Goal: Task Accomplishment & Management: Manage account settings

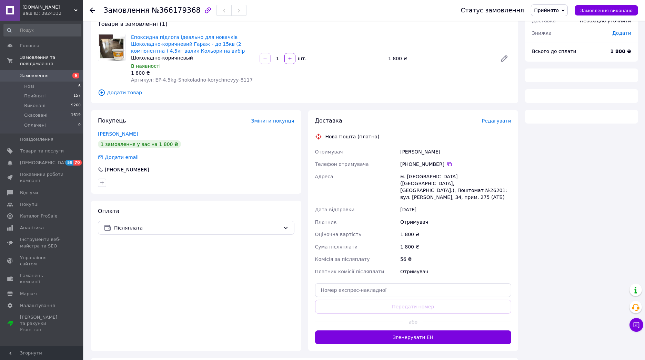
scroll to position [54, 0]
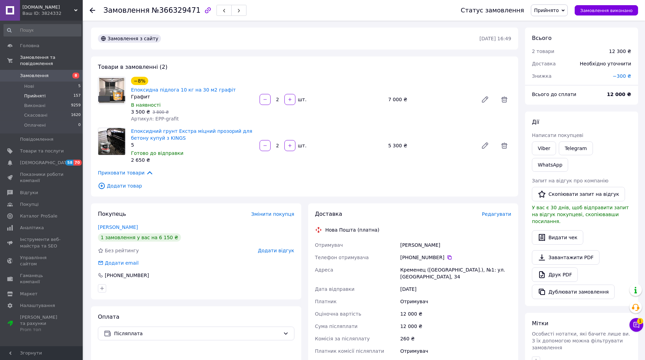
click at [57, 91] on li "Прийняті 157" at bounding box center [42, 96] width 85 height 10
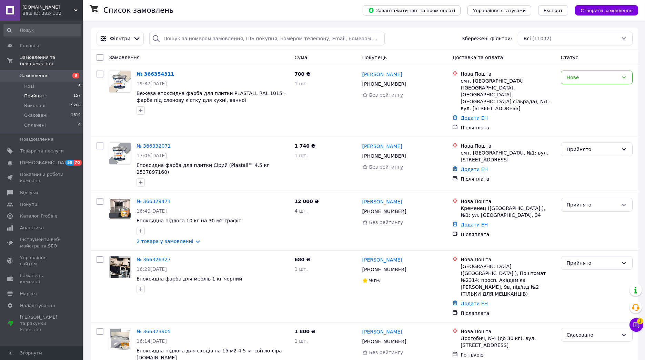
click at [31, 93] on span "Прийняті" at bounding box center [34, 96] width 21 height 6
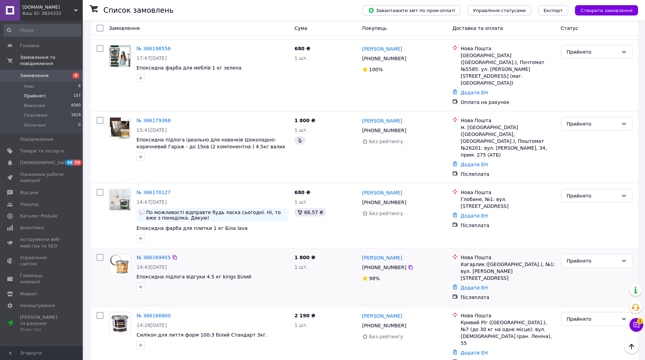
scroll to position [1225, 0]
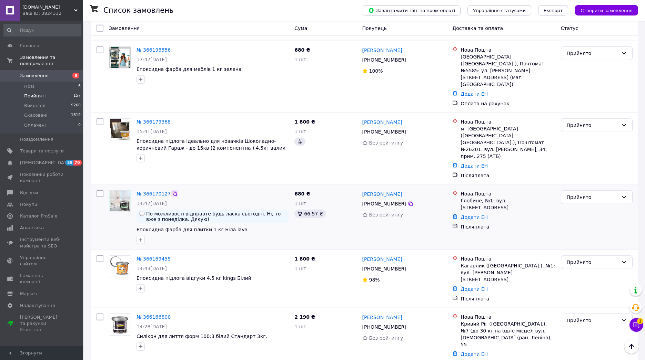
click at [172, 191] on icon at bounding box center [175, 194] width 6 height 6
click at [154, 191] on link "№ 366170127" at bounding box center [153, 194] width 34 height 6
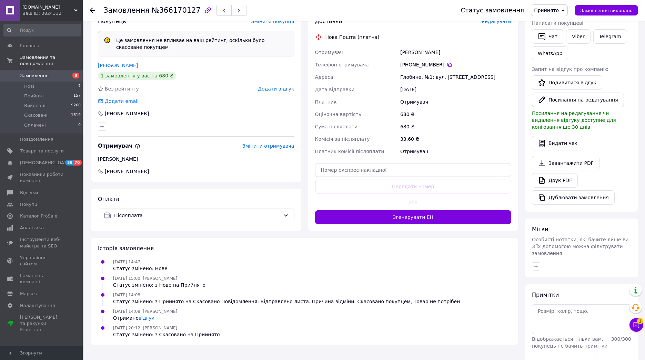
scroll to position [159, 0]
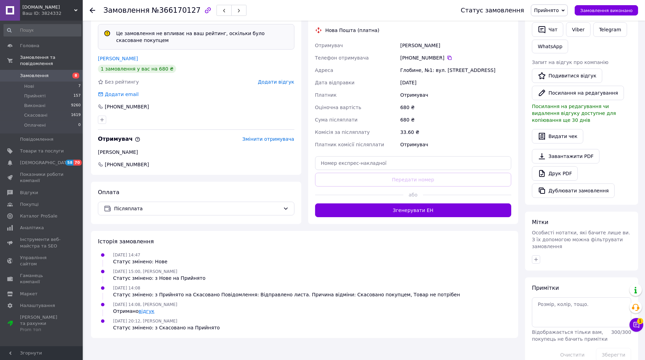
click at [143, 311] on link "відгук" at bounding box center [147, 312] width 16 height 6
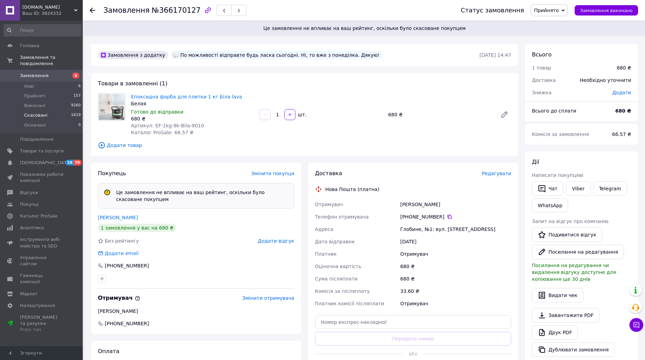
click at [42, 112] on span "Скасовані" at bounding box center [35, 115] width 23 height 6
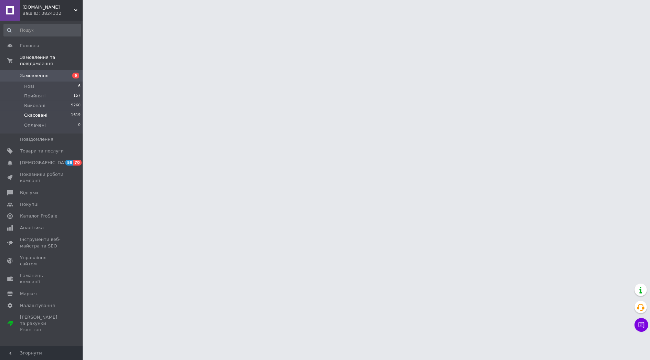
drag, startPoint x: 42, startPoint y: 109, endPoint x: 29, endPoint y: 109, distance: 12.4
click at [29, 112] on span "Скасовані" at bounding box center [35, 115] width 23 height 6
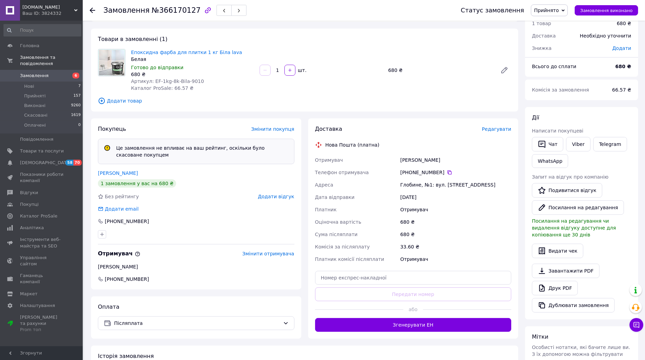
scroll to position [44, 0]
click at [447, 172] on icon at bounding box center [449, 173] width 4 height 4
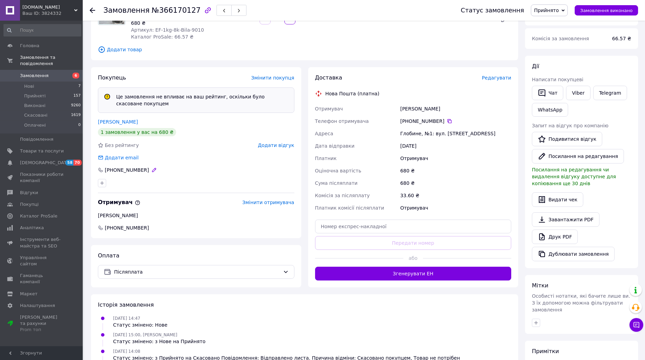
scroll to position [83, 0]
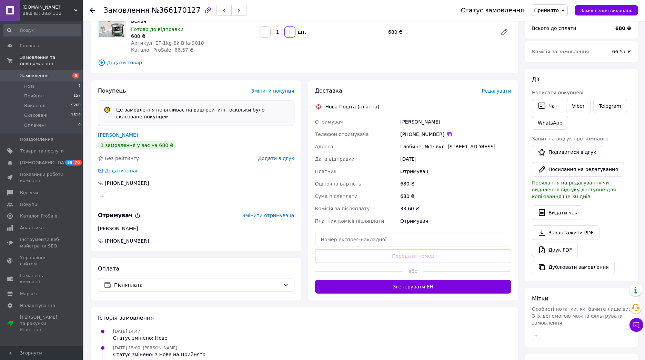
click at [447, 133] on icon at bounding box center [449, 134] width 4 height 4
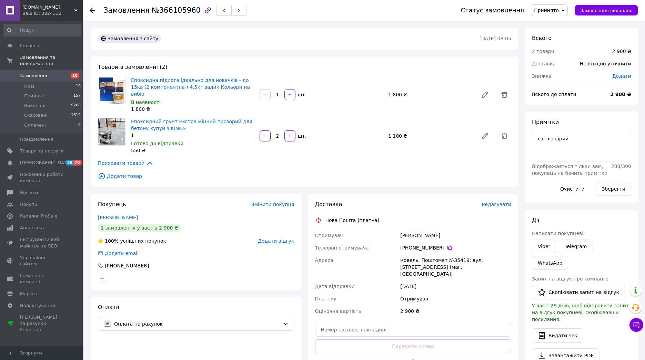
click at [447, 246] on icon at bounding box center [449, 248] width 4 height 4
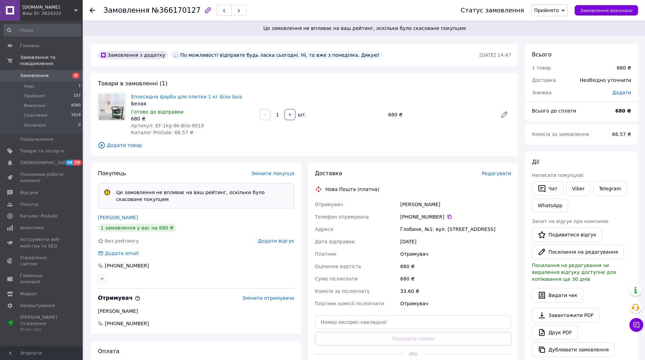
click at [42, 73] on span "Замовлення" at bounding box center [34, 76] width 29 height 6
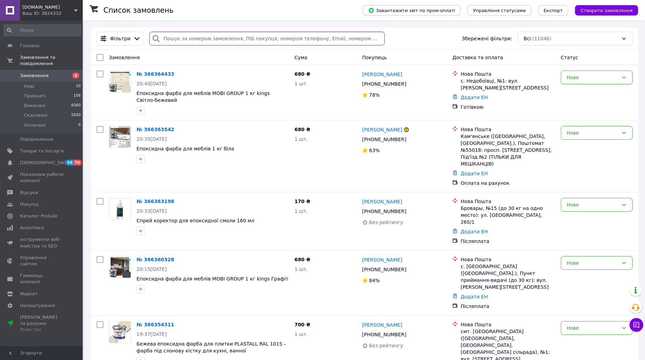
click at [171, 37] on input "search" at bounding box center [266, 39] width 235 height 14
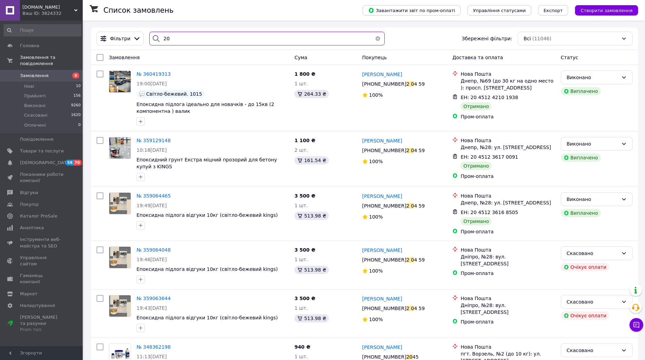
type input "2"
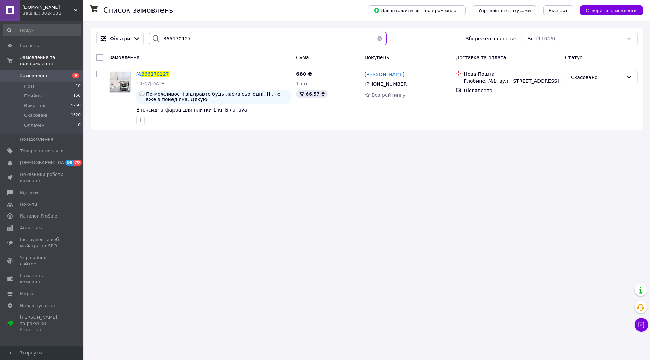
type input "366170127"
